Goal: Connect with others: Connect with other users

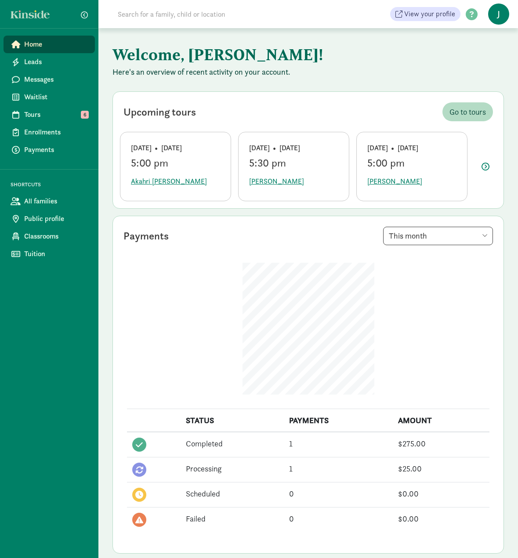
click at [188, 12] on input at bounding box center [236, 14] width 247 height 18
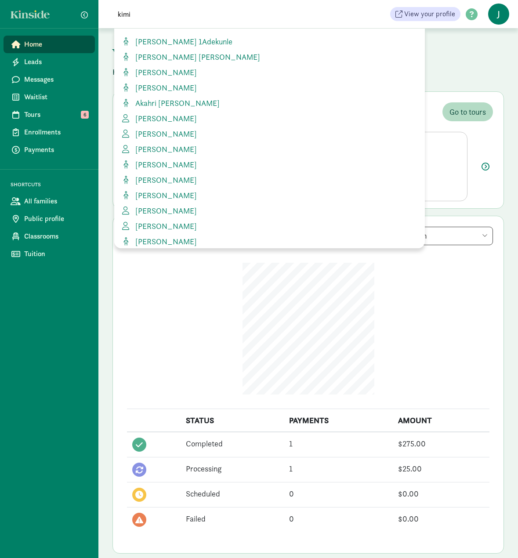
click at [147, 23] on div "kimi View your profile HELP CENTER Welcome to the Kinside Help Center! Click th…" at bounding box center [308, 14] width 420 height 28
click at [146, 16] on input "kimi" at bounding box center [236, 14] width 247 height 18
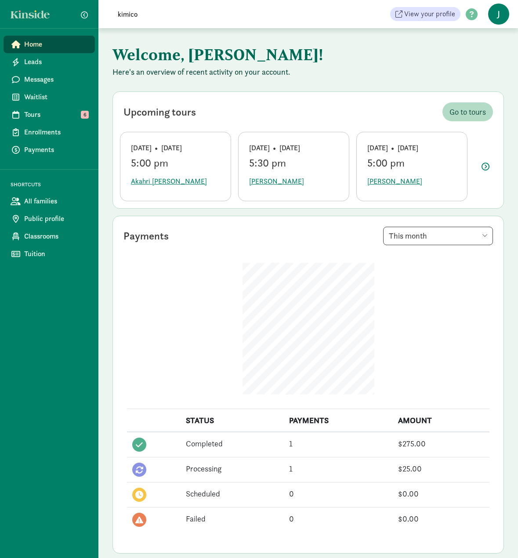
drag, startPoint x: 146, startPoint y: 16, endPoint x: 112, endPoint y: 16, distance: 33.8
click at [112, 16] on span "kimico" at bounding box center [230, 14] width 257 height 18
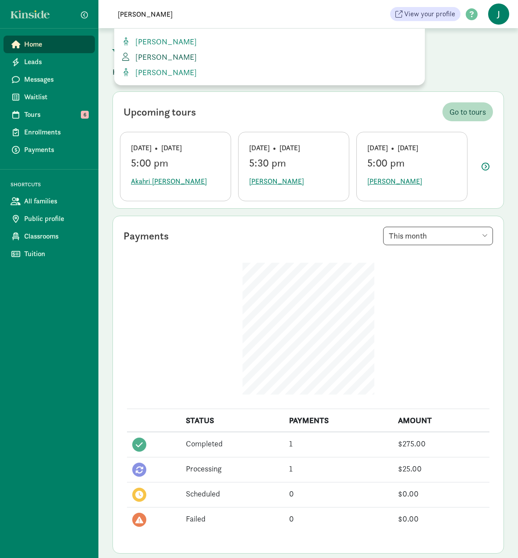
type input "[PERSON_NAME]"
click at [160, 55] on span "[PERSON_NAME]" at bounding box center [164, 57] width 65 height 10
